Goal: Navigation & Orientation: Find specific page/section

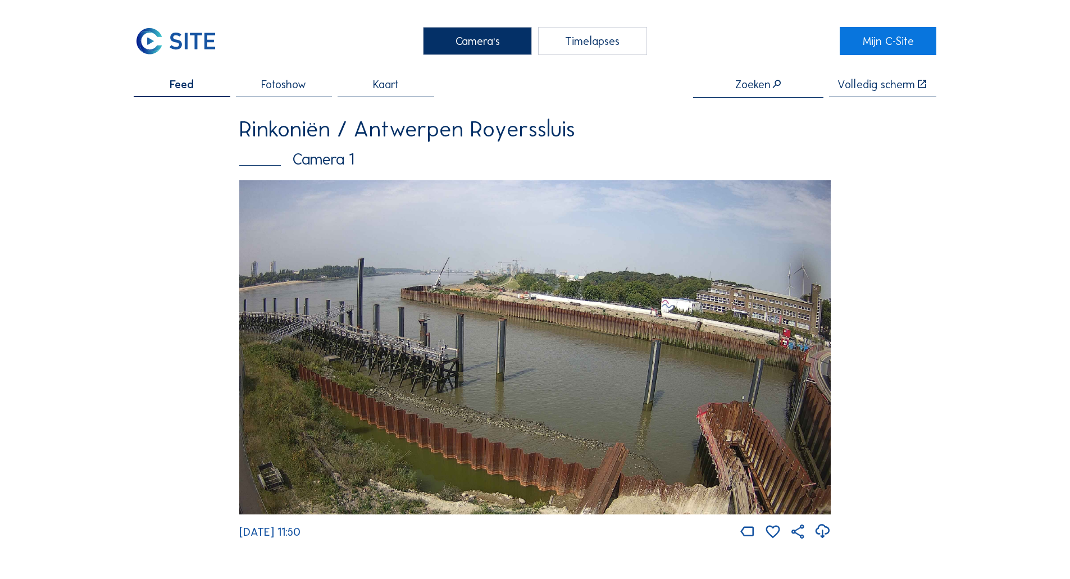
click at [184, 34] on img at bounding box center [176, 41] width 84 height 28
click at [159, 40] on img at bounding box center [176, 41] width 84 height 28
click at [554, 267] on img at bounding box center [534, 347] width 591 height 335
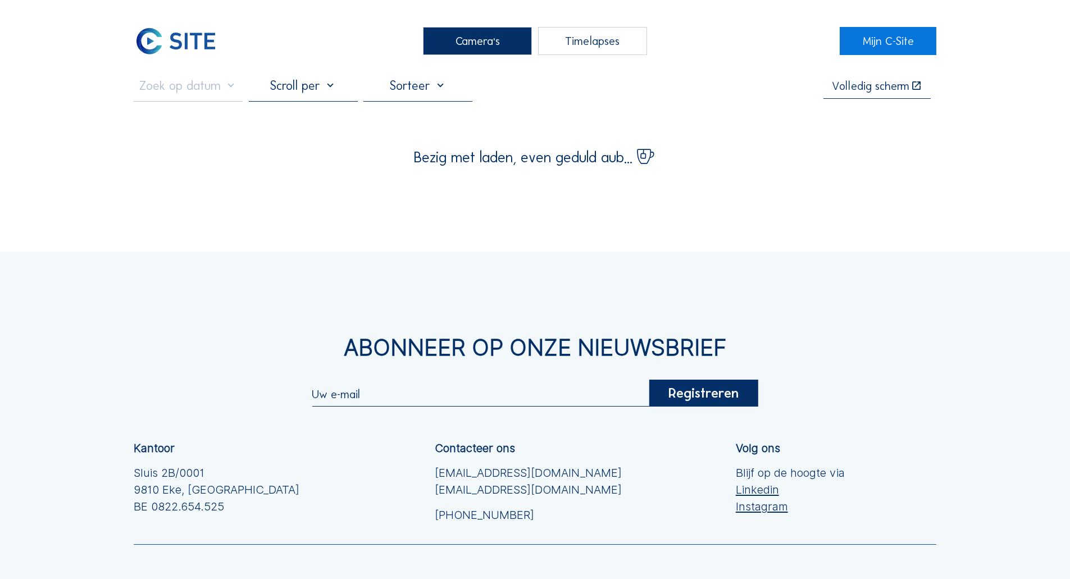
click at [545, 212] on div "Camera's Timelapses Mijn C-Site Volledig [PERSON_NAME] Bezig met laden, even ge…" at bounding box center [535, 354] width 1070 height 709
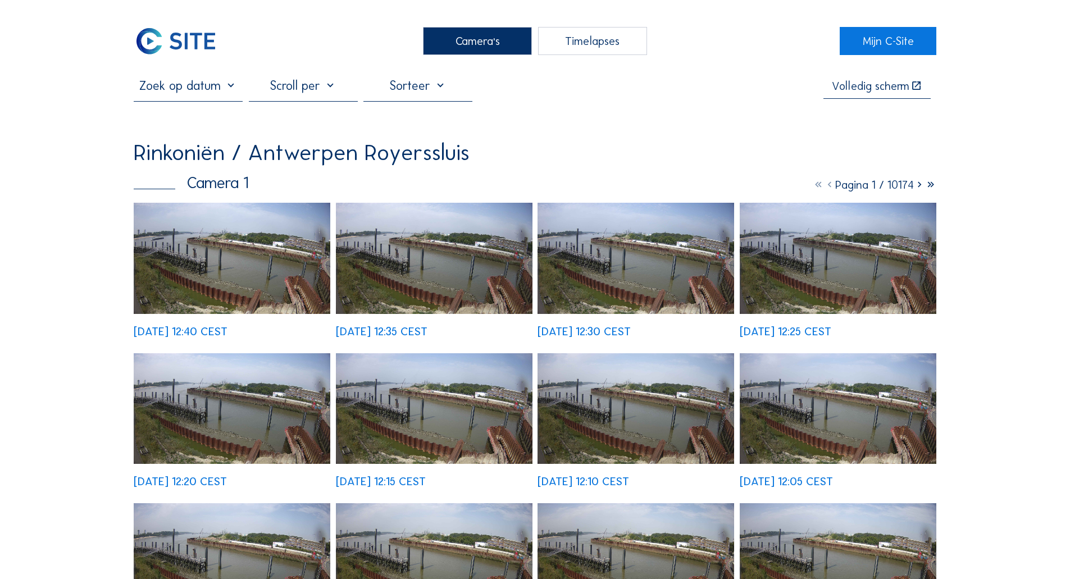
click at [241, 268] on img at bounding box center [232, 258] width 197 height 111
